Goal: Register for event/course: Sign up to attend an event or enroll in a course

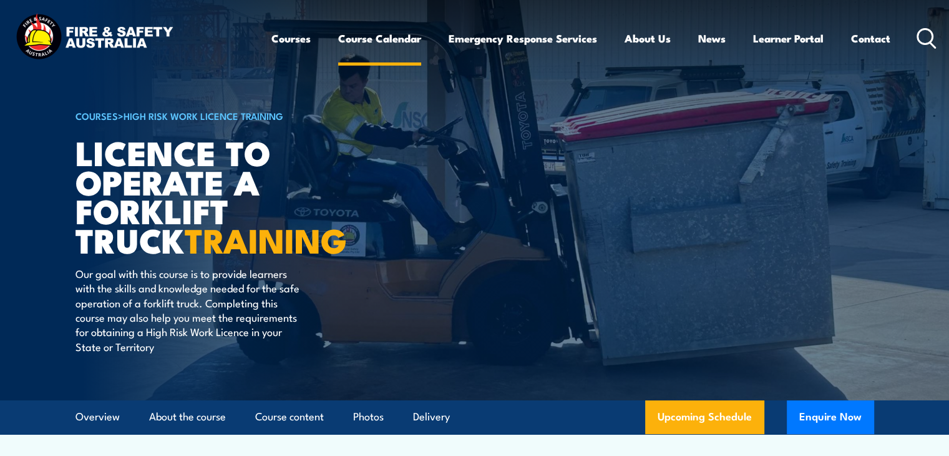
click at [348, 41] on link "Course Calendar" at bounding box center [379, 38] width 83 height 33
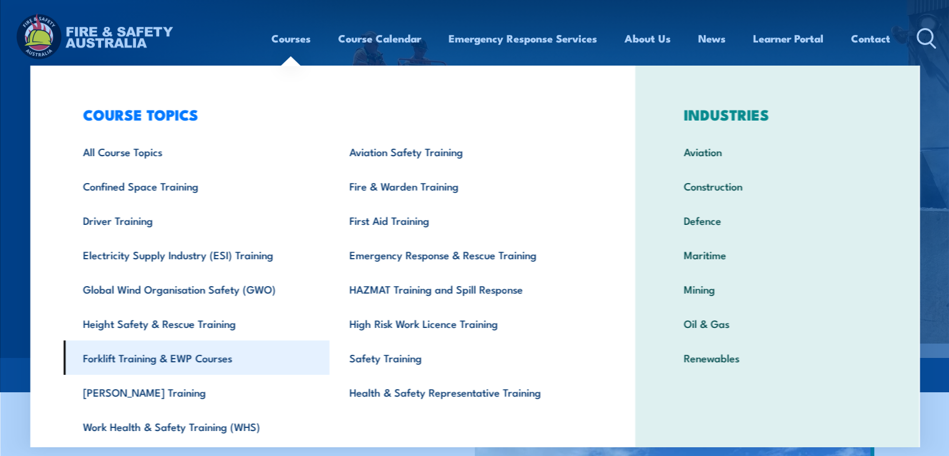
click at [122, 360] on link "Forklift Training & EWP Courses" at bounding box center [196, 357] width 267 height 34
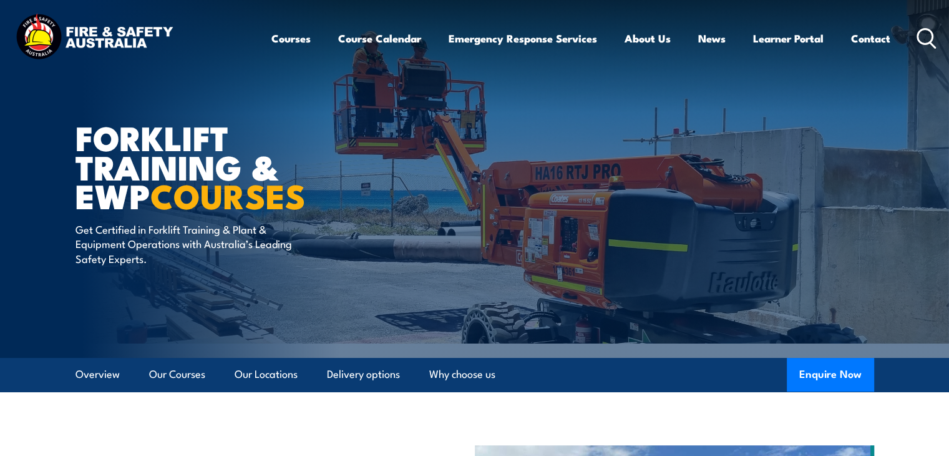
click at [370, 34] on link "Course Calendar" at bounding box center [379, 38] width 83 height 33
